Goal: Information Seeking & Learning: Compare options

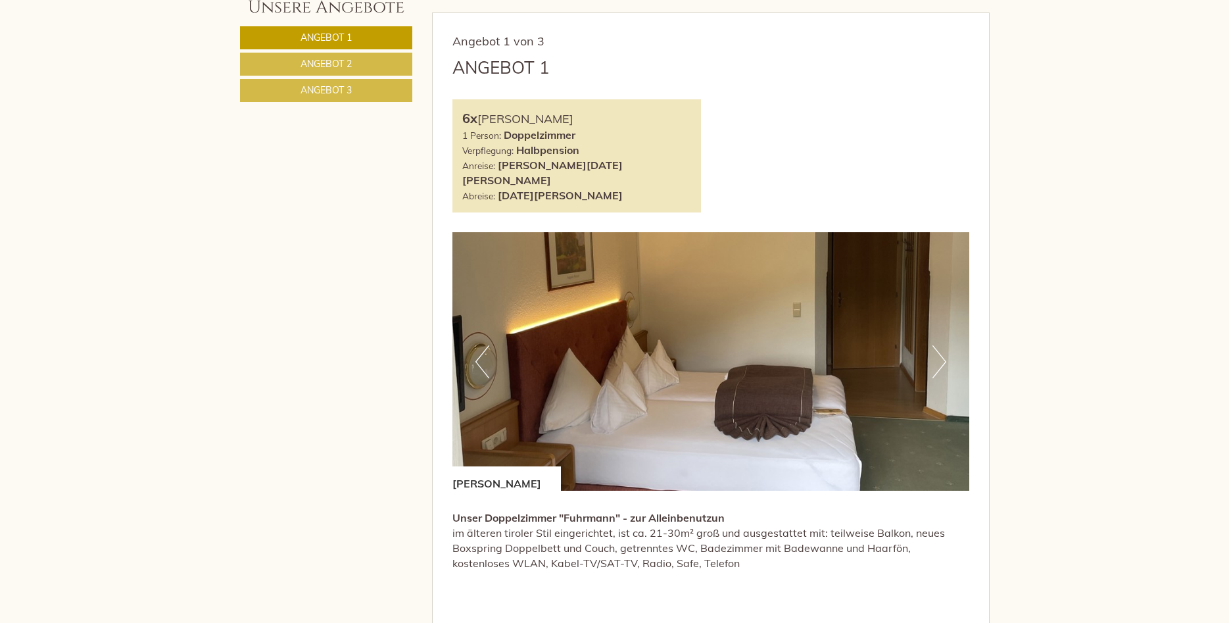
scroll to position [805, 0]
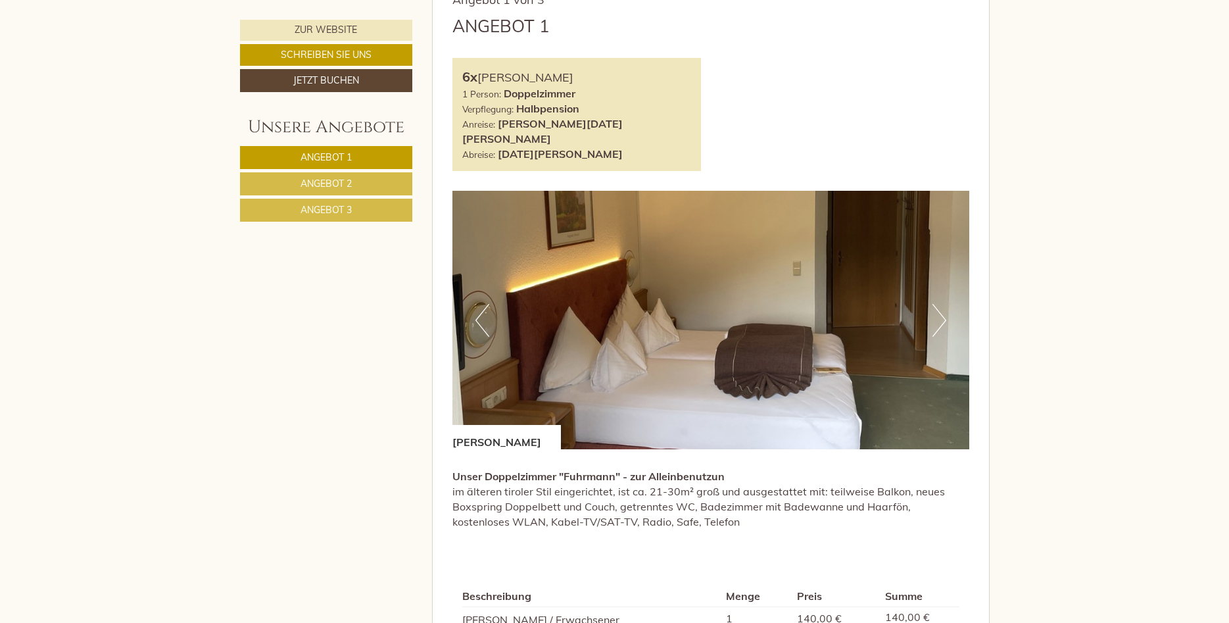
click at [354, 180] on link "Angebot 2" at bounding box center [326, 183] width 172 height 23
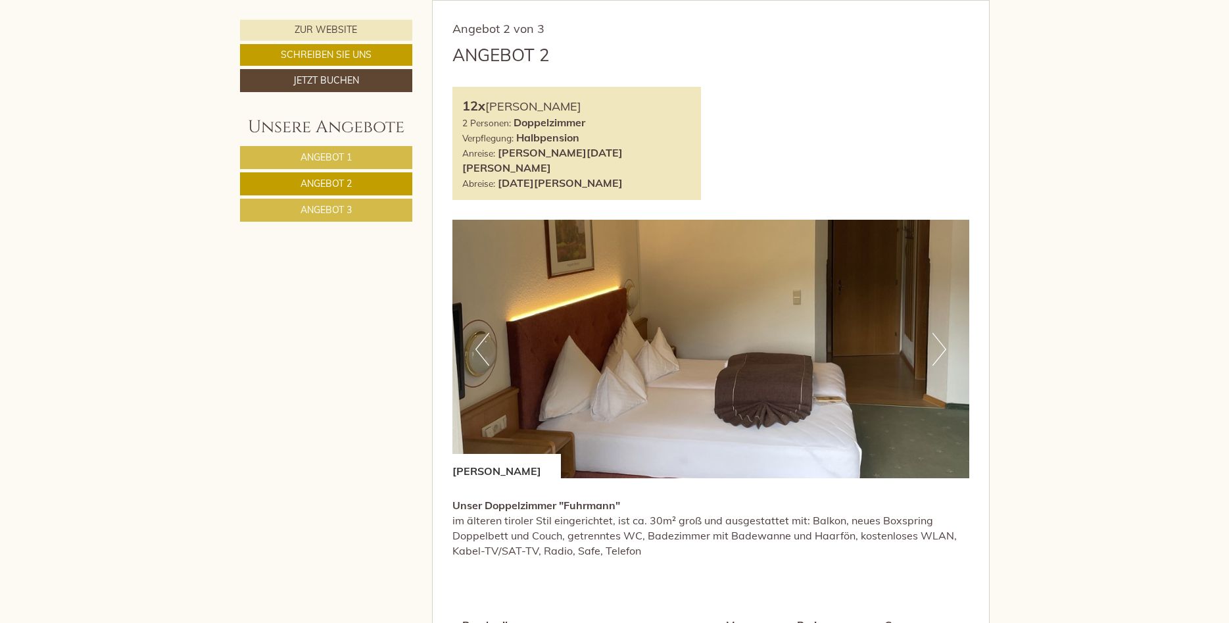
click at [358, 205] on link "Angebot 3" at bounding box center [326, 210] width 172 height 23
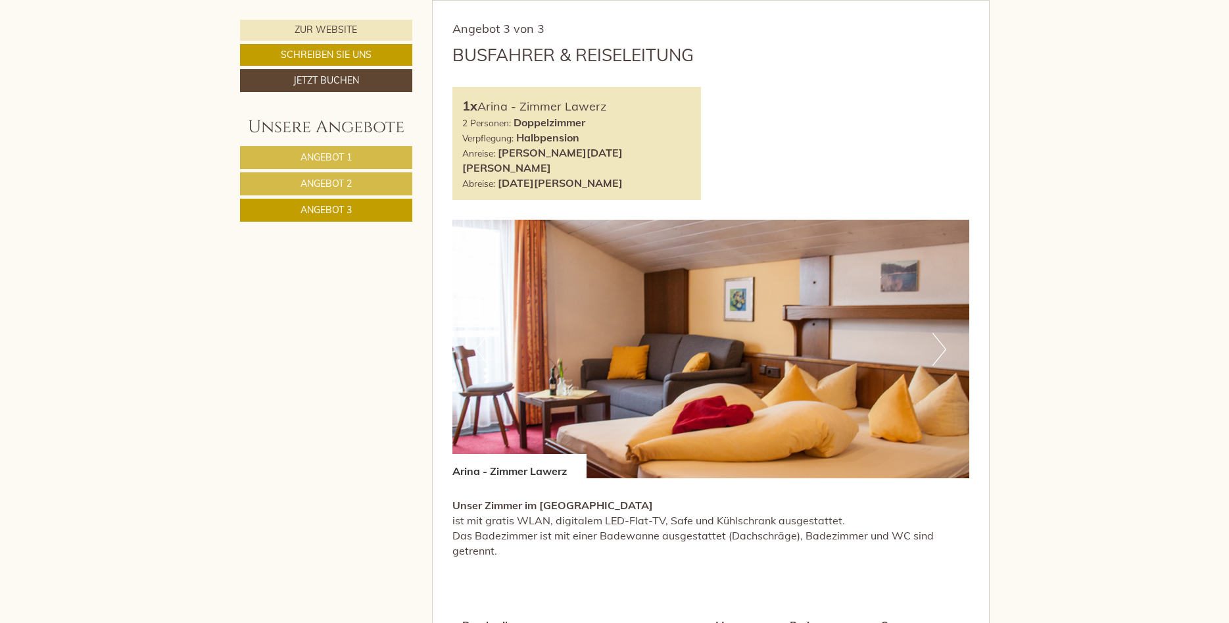
click at [358, 185] on link "Angebot 2" at bounding box center [326, 183] width 172 height 23
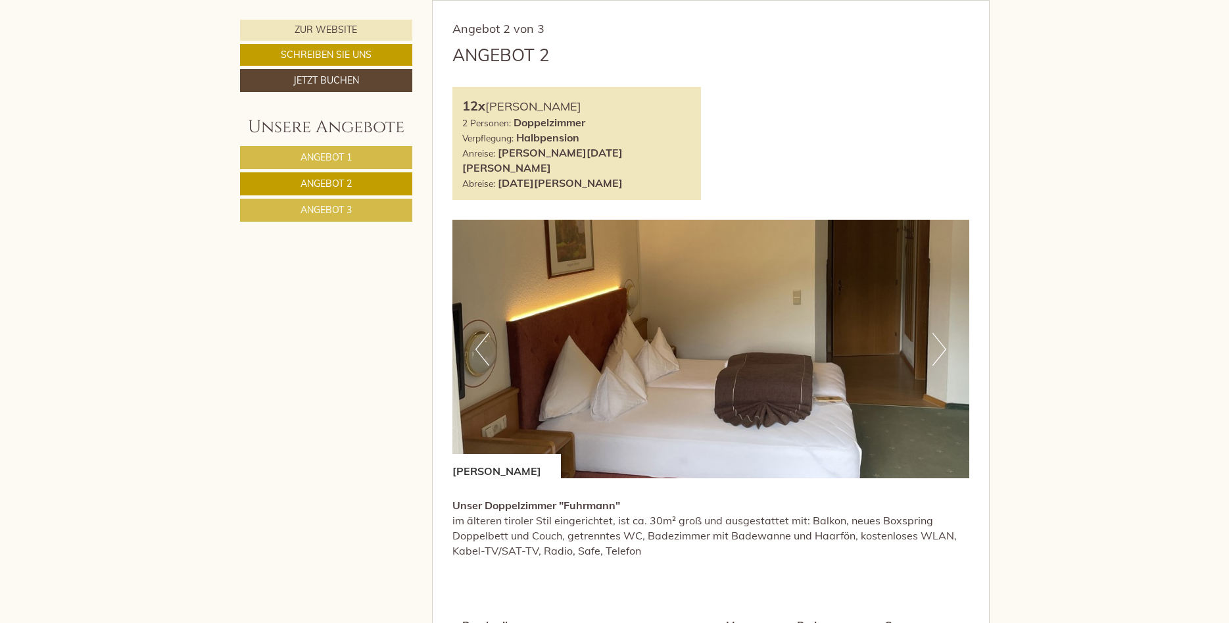
click at [363, 159] on link "Angebot 1" at bounding box center [326, 157] width 172 height 23
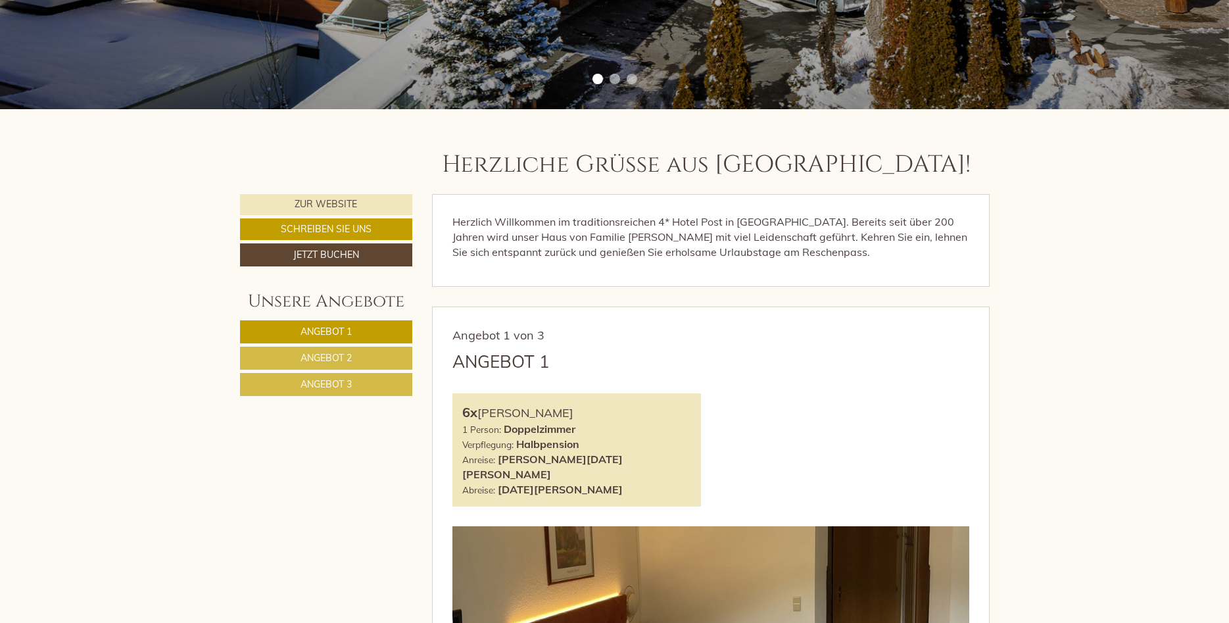
scroll to position [738, 0]
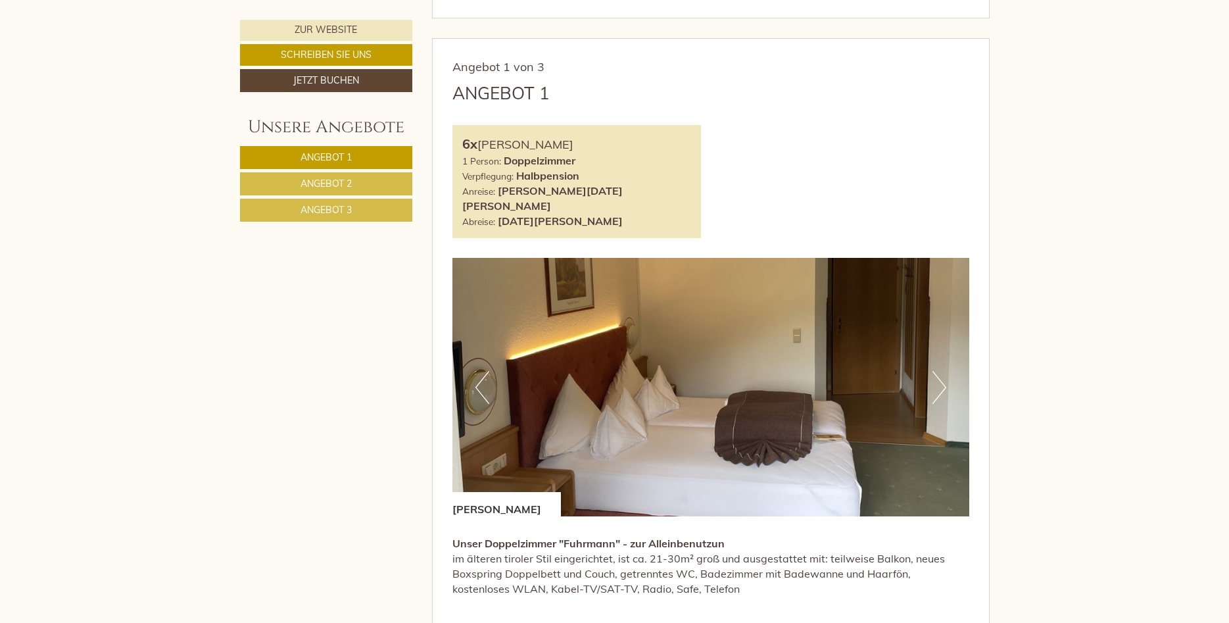
click at [368, 180] on link "Angebot 2" at bounding box center [326, 183] width 172 height 23
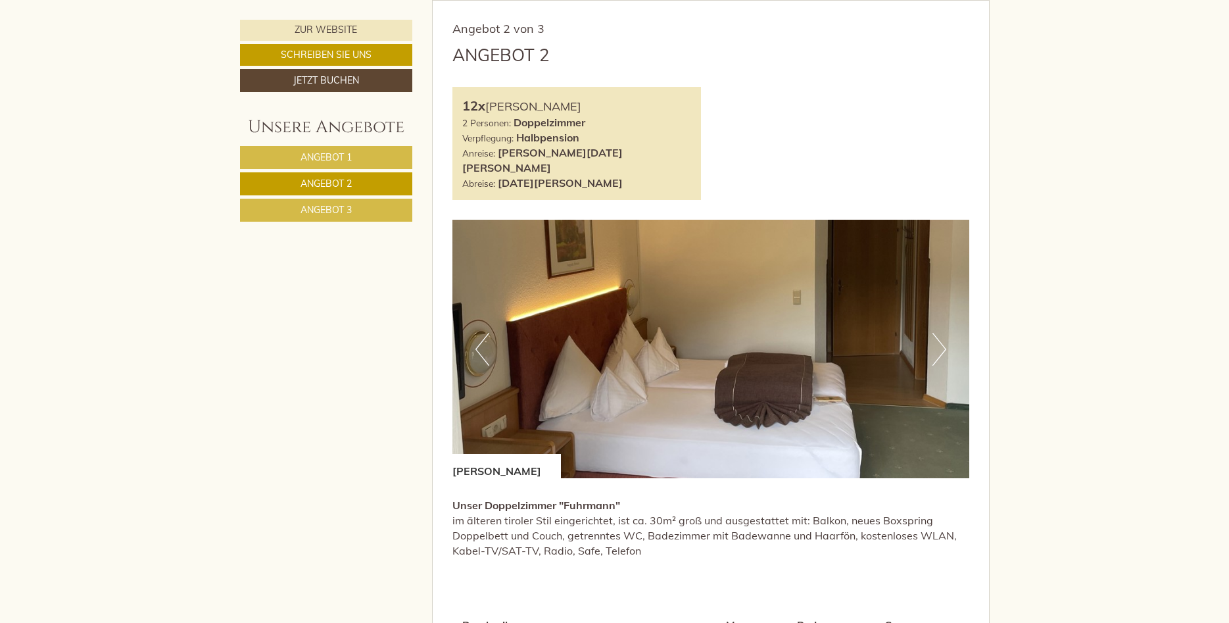
click at [363, 212] on link "Angebot 3" at bounding box center [326, 210] width 172 height 23
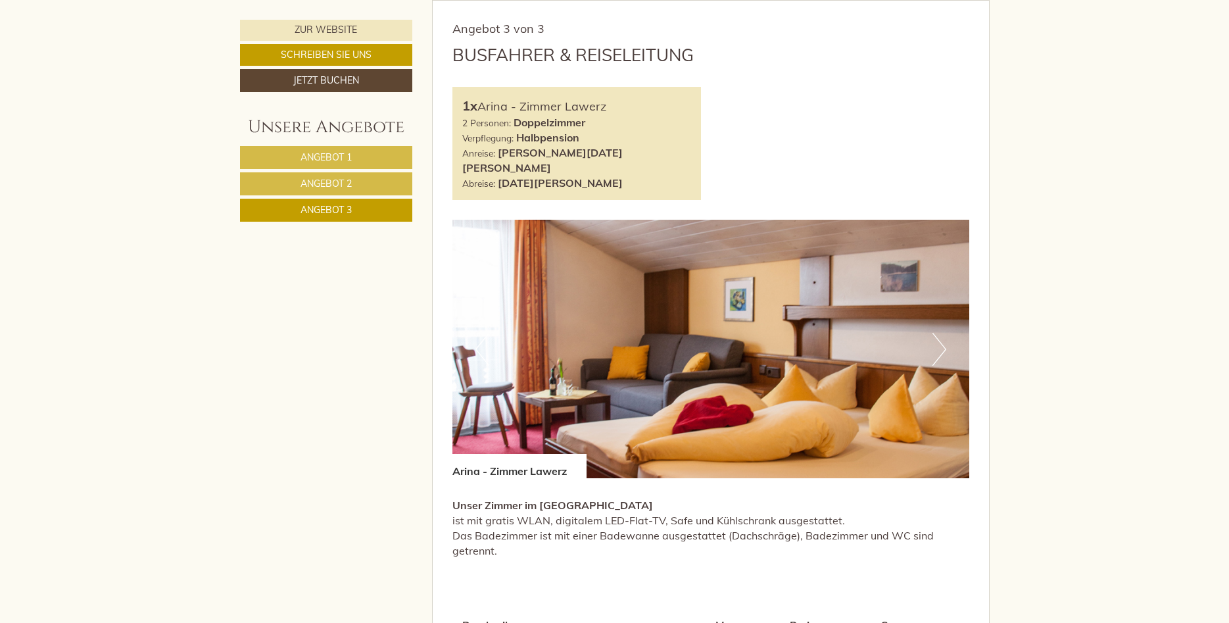
click at [366, 189] on link "Angebot 2" at bounding box center [326, 183] width 172 height 23
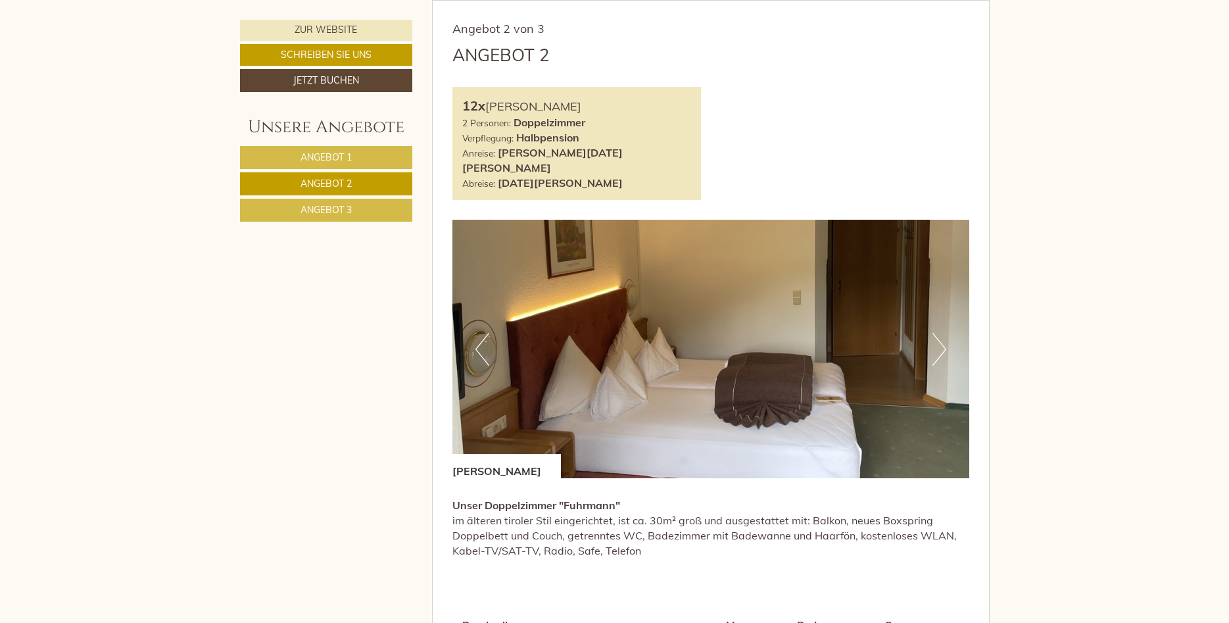
click at [364, 167] on link "Angebot 1" at bounding box center [326, 157] width 172 height 23
